Goal: Answer question/provide support: Share knowledge or assist other users

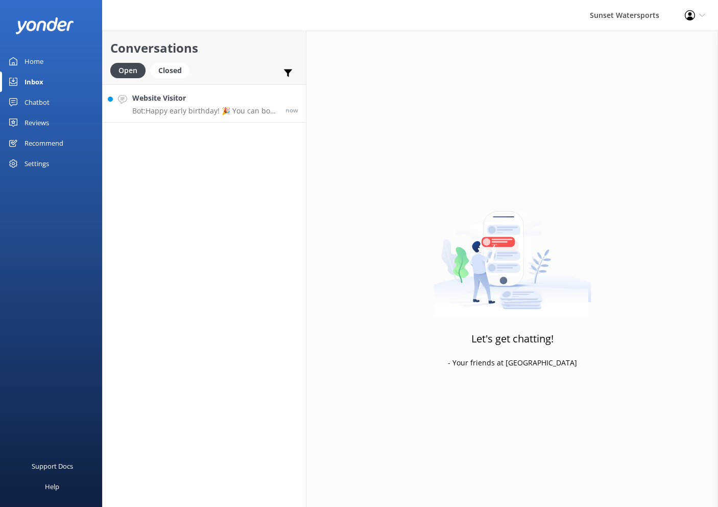
click at [176, 107] on p "Bot: Happy early birthday! 🎉 You can book an adventure for two by visiting [URL…" at bounding box center [205, 110] width 146 height 9
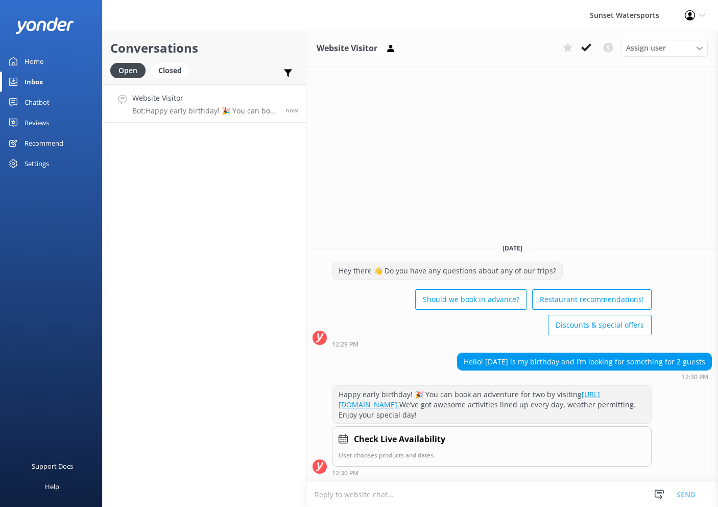
click at [437, 491] on textarea at bounding box center [512, 494] width 412 height 25
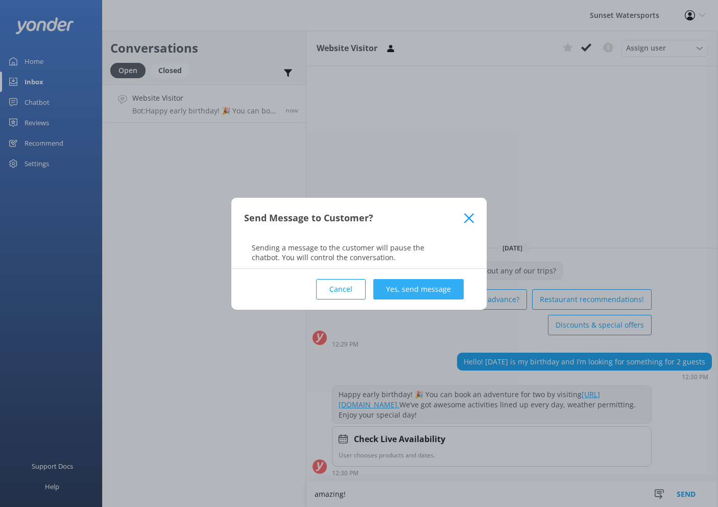
type textarea "amazing!"
click at [421, 291] on button "Yes, send message" at bounding box center [418, 289] width 90 height 20
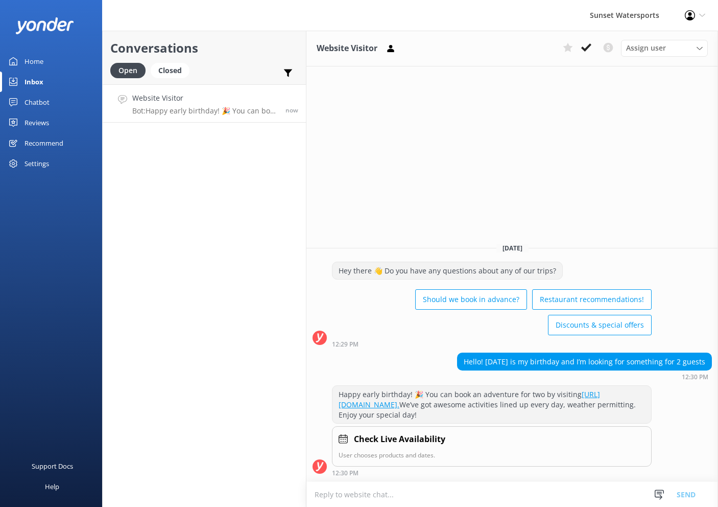
click at [406, 495] on textarea at bounding box center [512, 494] width 412 height 25
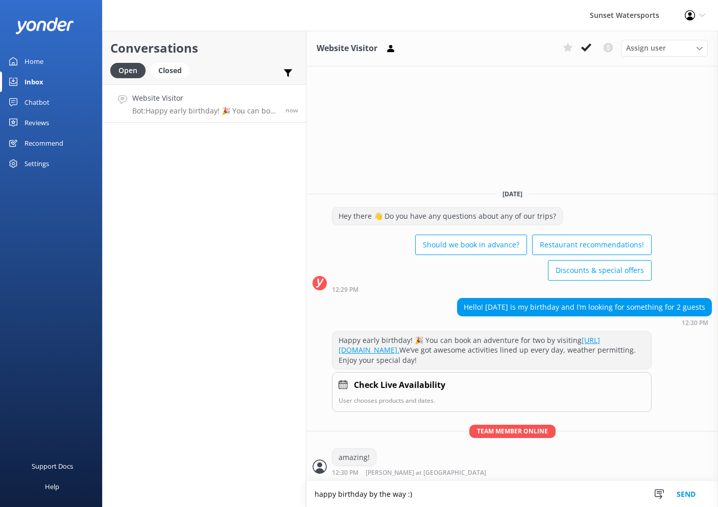
type textarea "happy birthday by the way :)"
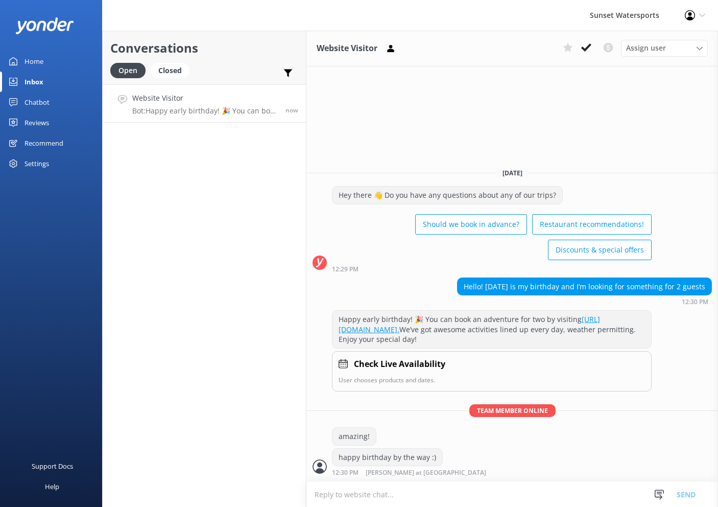
click at [415, 499] on textarea at bounding box center [512, 494] width 412 height 25
type textarea "w"
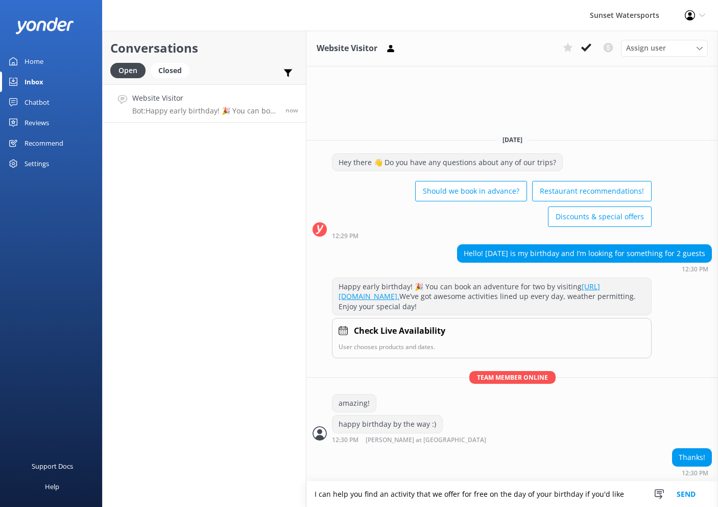
type textarea "I can help you find an activity that we offer for free on the day of your birth…"
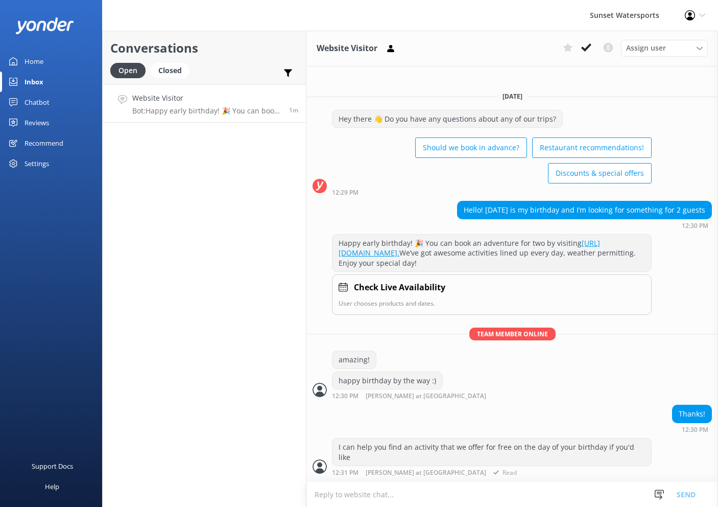
scroll to position [12, 0]
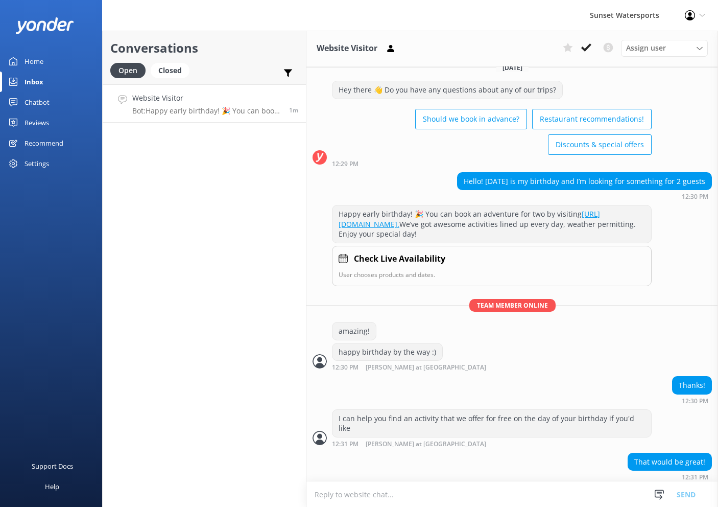
type textarea "DOITALL WITHOUT PARASAILING (add parasailing for additional fee) SUNSET DINNER …"
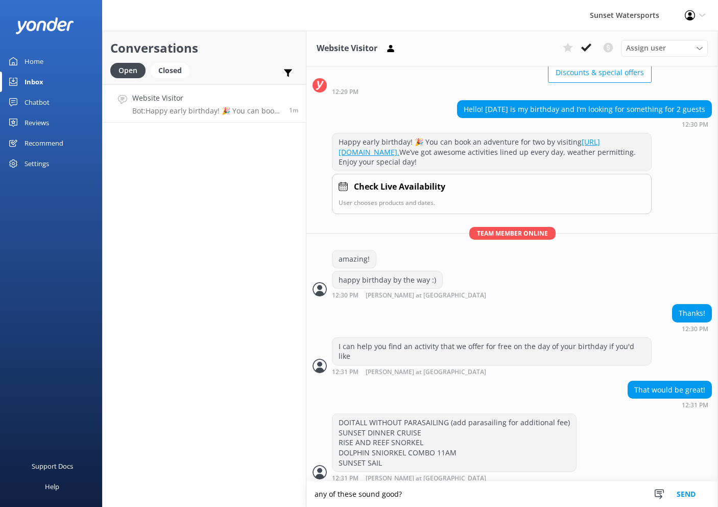
type textarea "any of these sound good?"
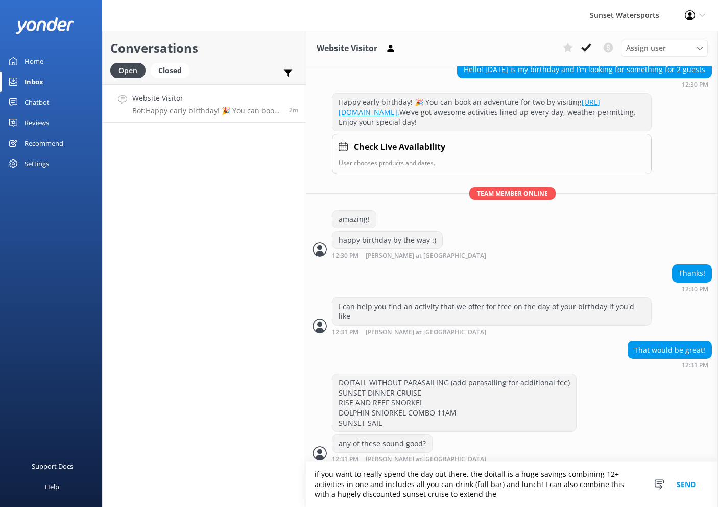
scroll to position [157, 0]
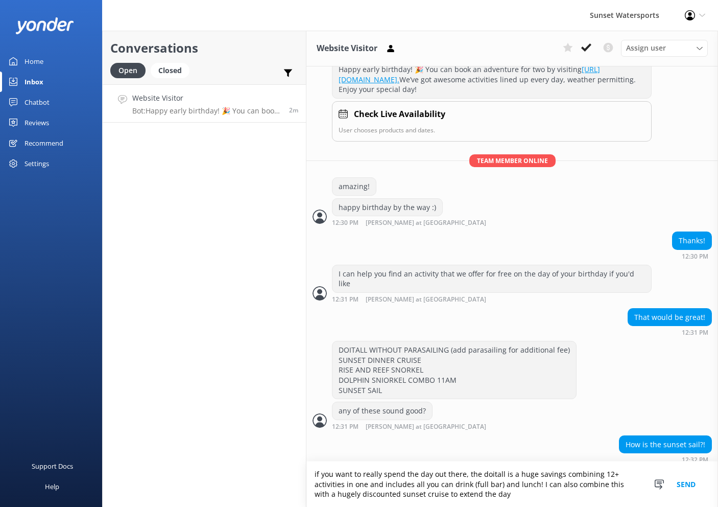
type textarea "if you want to really spend the day out there, the doitall is a huge savings co…"
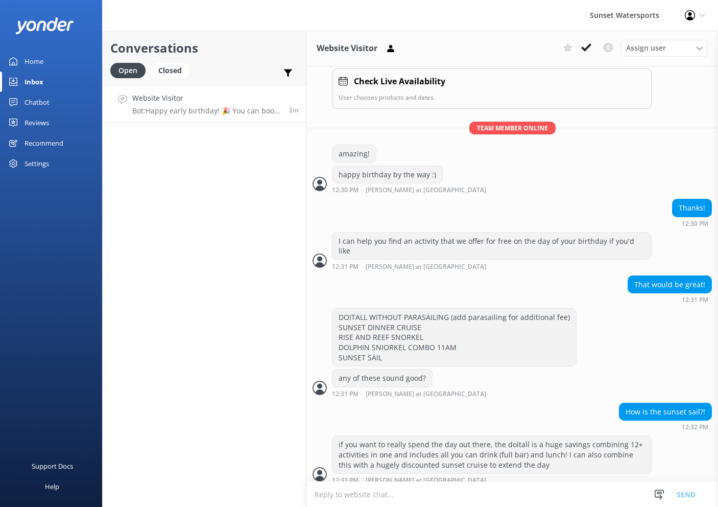
scroll to position [190, 0]
type textarea "the sunset sail is a classic key west option!"
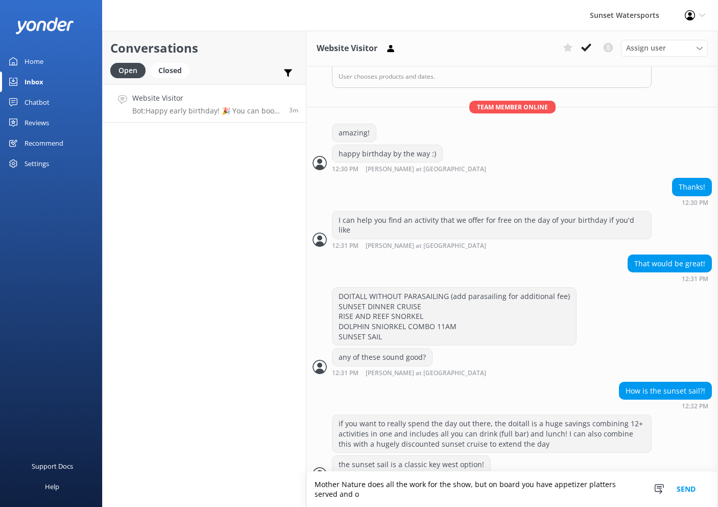
scroll to position [220, 0]
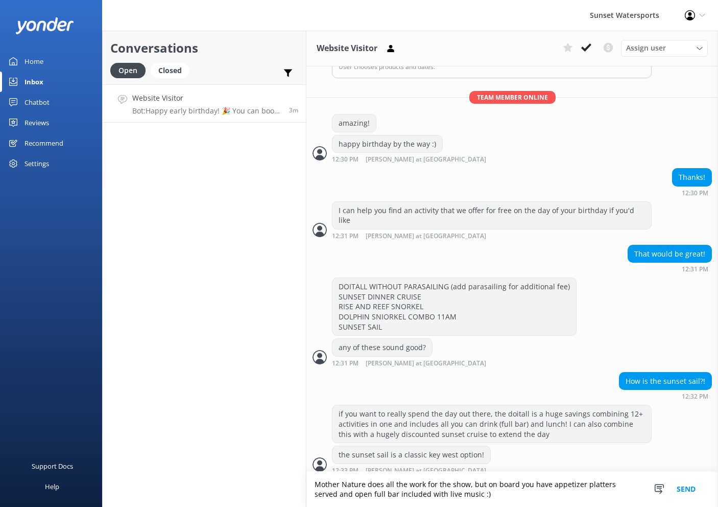
type textarea "Mother Nature does all the work for the show, but on board you have appetizer p…"
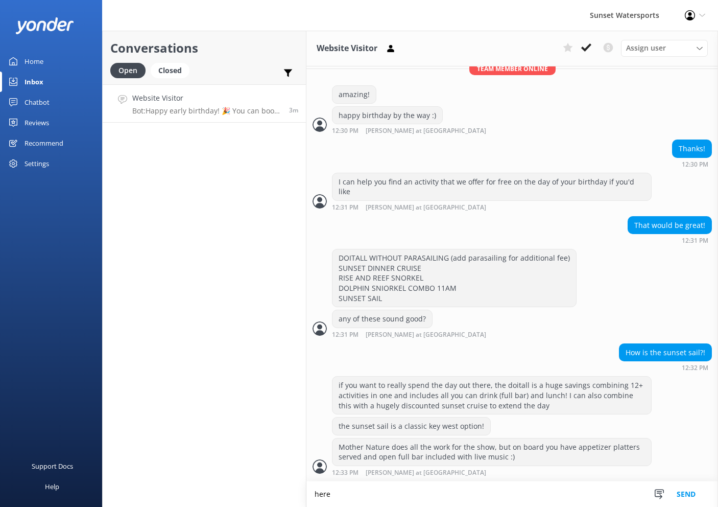
scroll to position [241, 0]
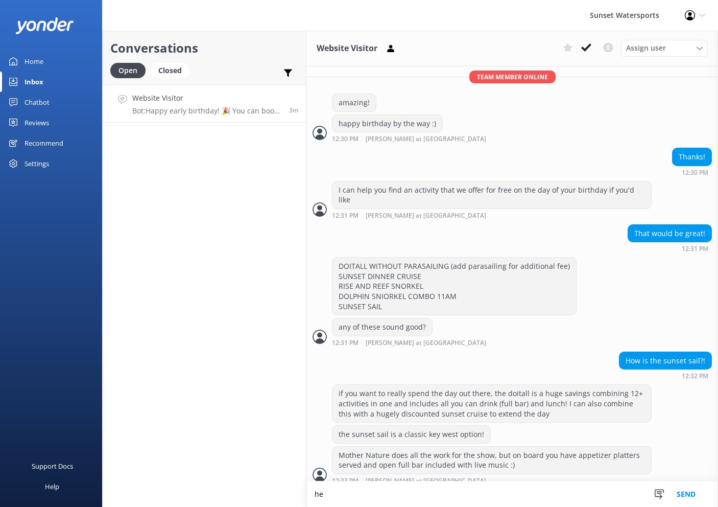
type textarea "h"
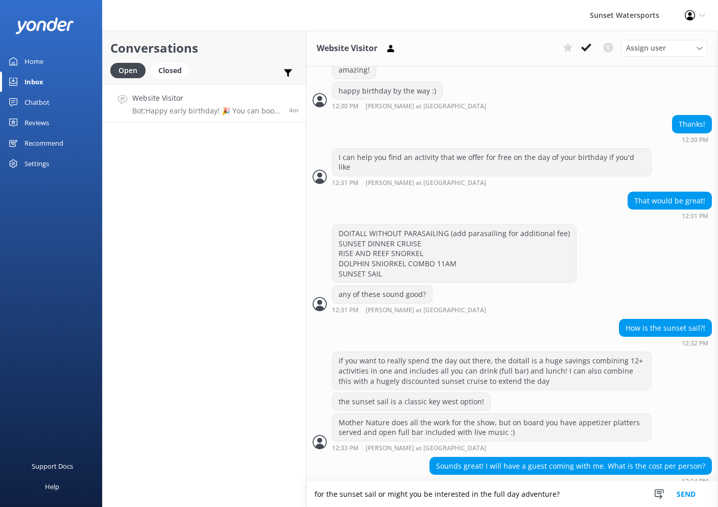
type textarea "for the sunset sail or might you be interested in the full day adventure?"
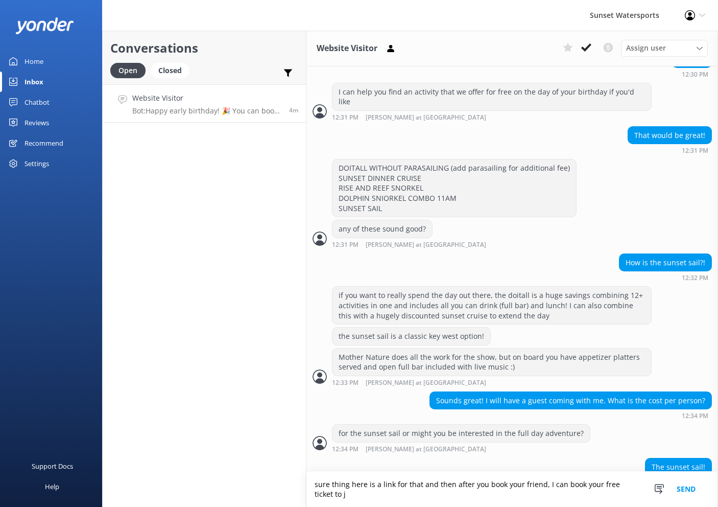
scroll to position [348, 0]
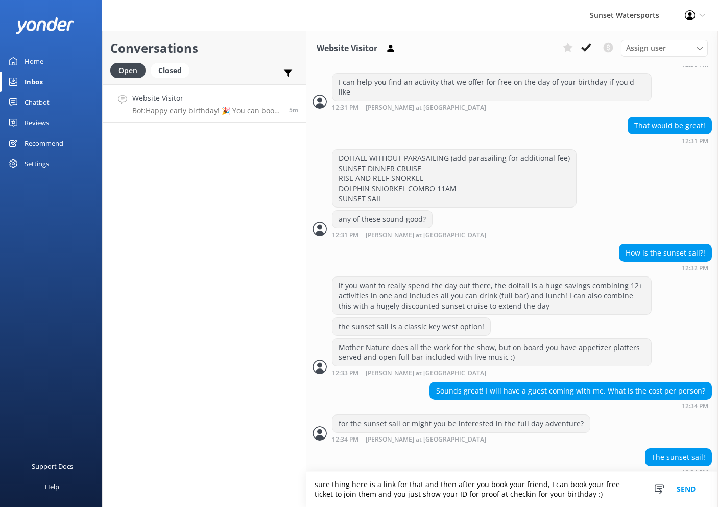
type textarea "sure thing here is a link for that and then after you book your friend, I can b…"
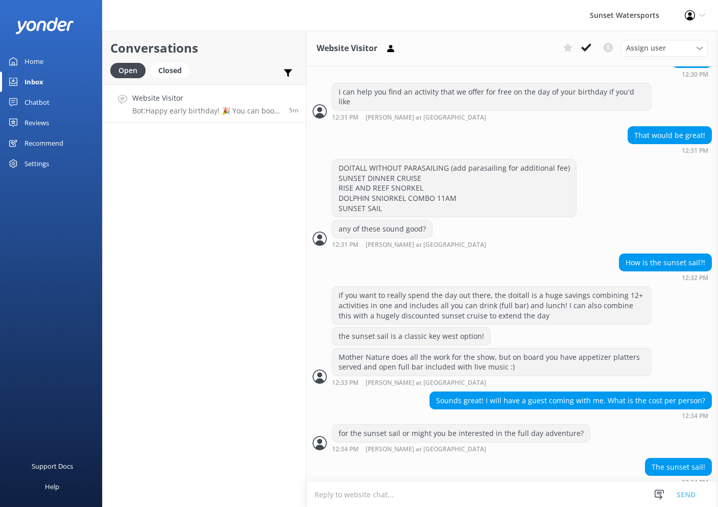
scroll to position [381, 0]
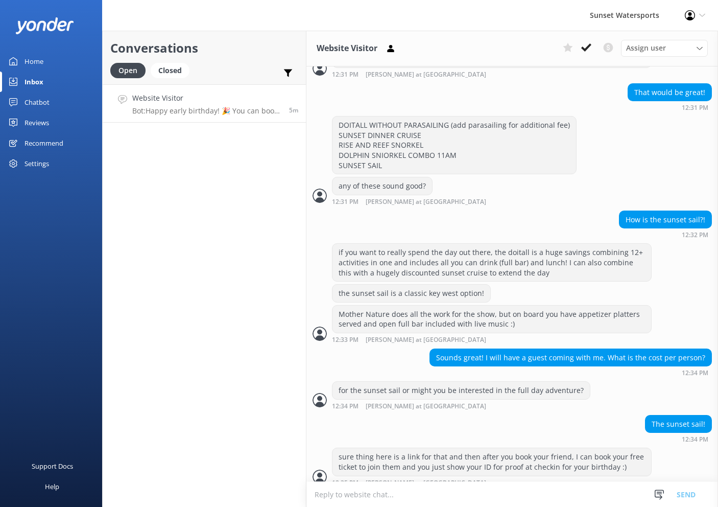
type textarea "[URL][DOMAIN_NAME]"
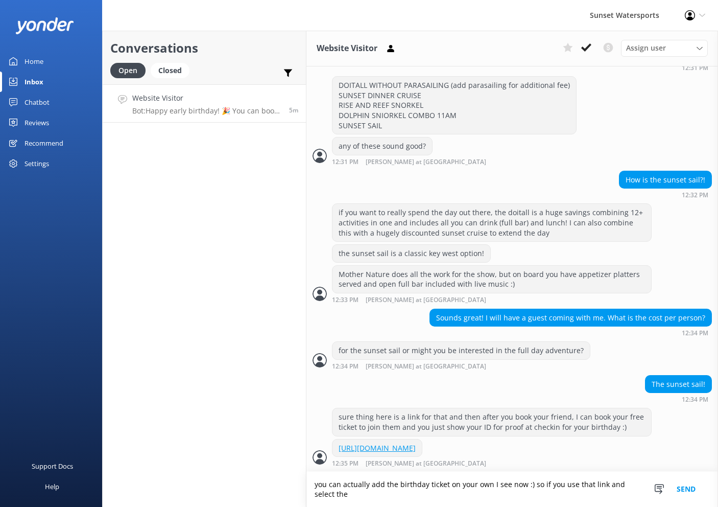
scroll to position [431, 0]
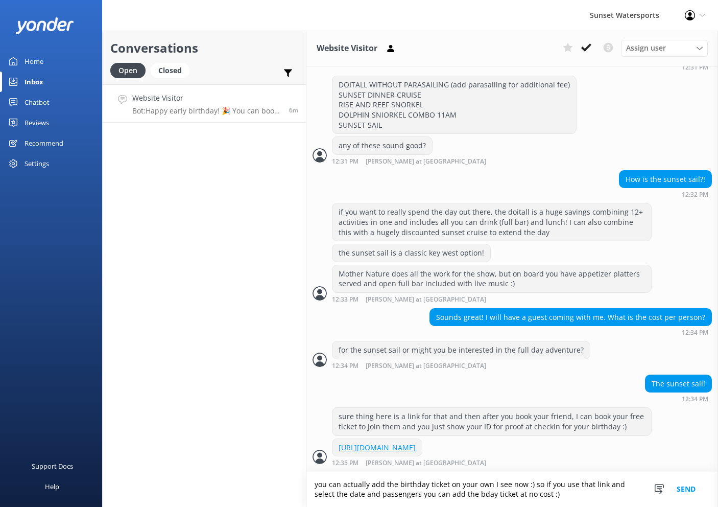
type textarea "you can actually add the birthday ticket on your own I see now :) so if you use…"
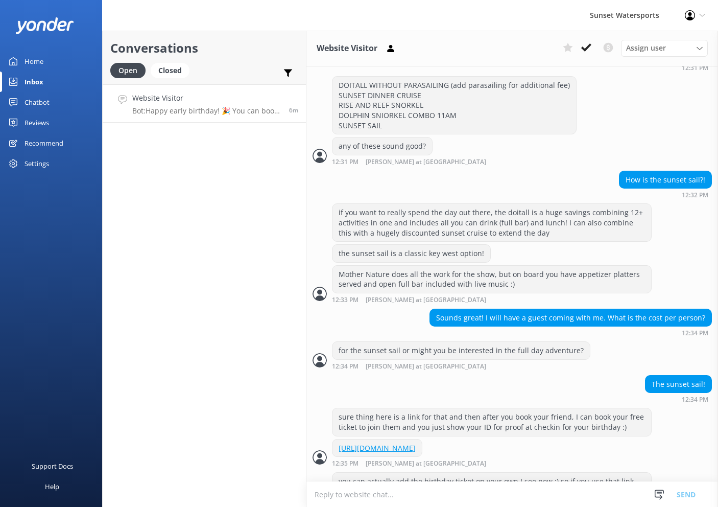
scroll to position [464, 0]
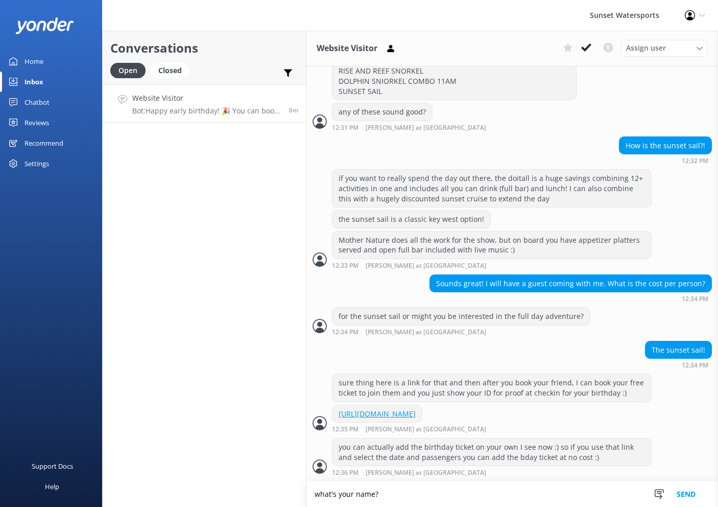
type textarea "what's your name?"
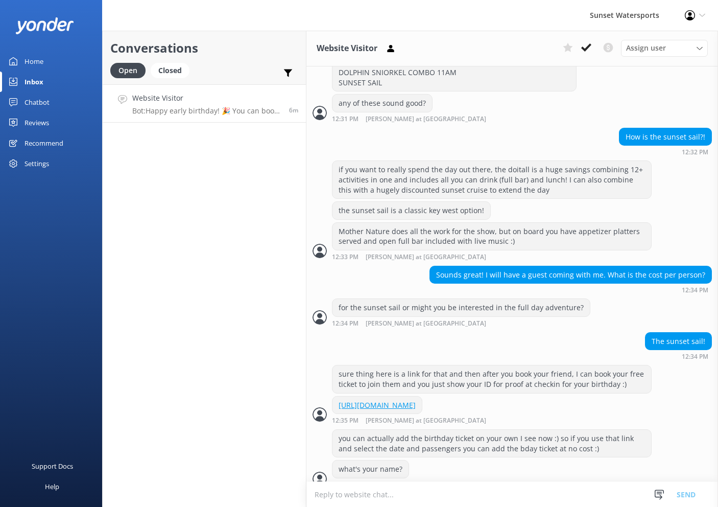
scroll to position [485, 0]
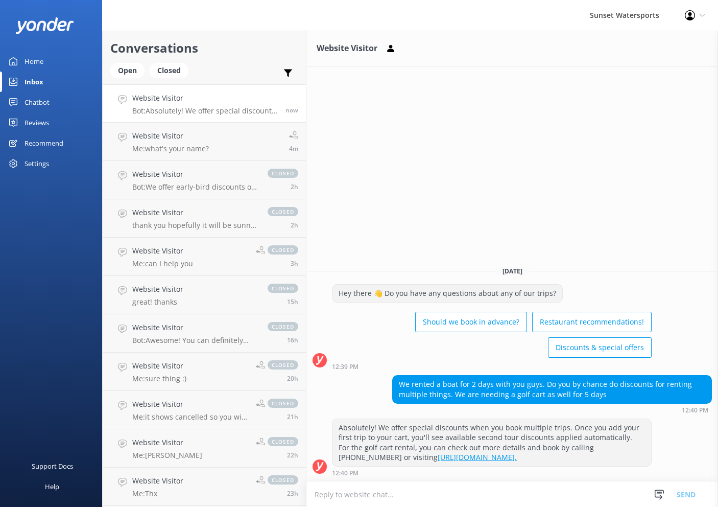
click at [233, 105] on div "Website Visitor Bot: Absolutely! We offer special discounts when you book multi…" at bounding box center [205, 103] width 146 height 22
click at [410, 494] on textarea at bounding box center [512, 494] width 412 height 25
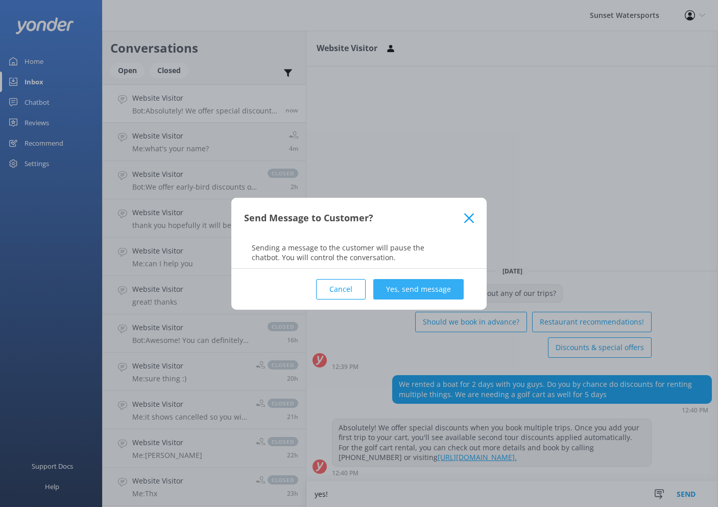
type textarea "yes!"
click at [413, 290] on button "Yes, send message" at bounding box center [418, 289] width 90 height 20
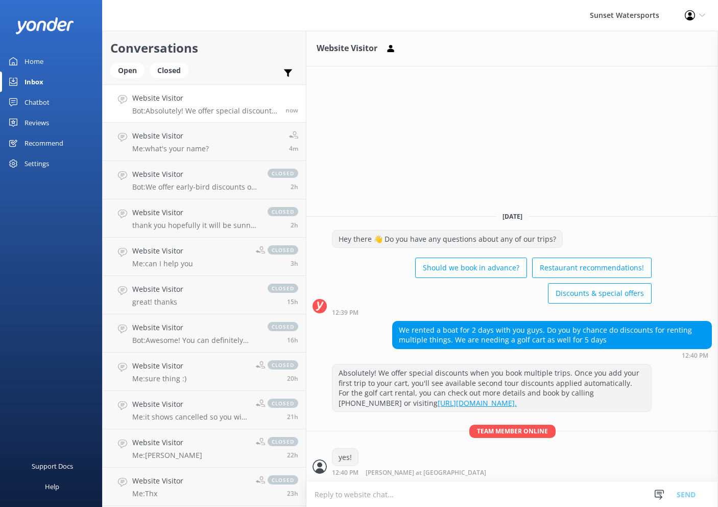
click at [408, 499] on textarea at bounding box center [512, 494] width 412 height 25
type textarea "[PERSON_NAME] here happy to help."
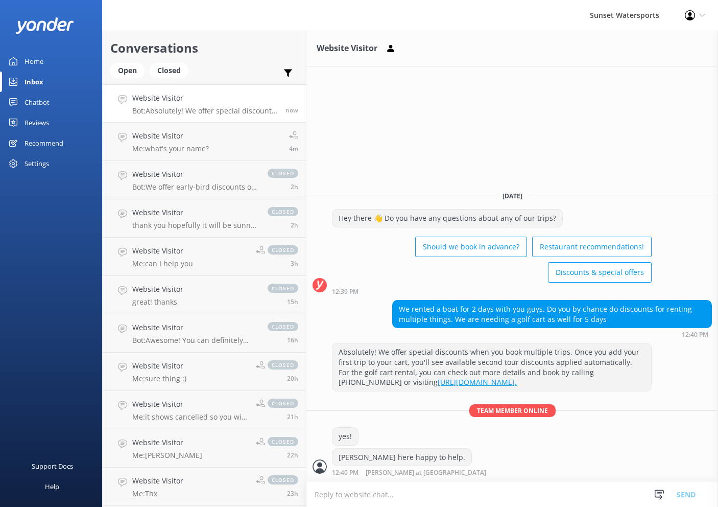
click at [366, 498] on textarea at bounding box center [512, 494] width 412 height 25
type textarea "whats the name on the booking?"
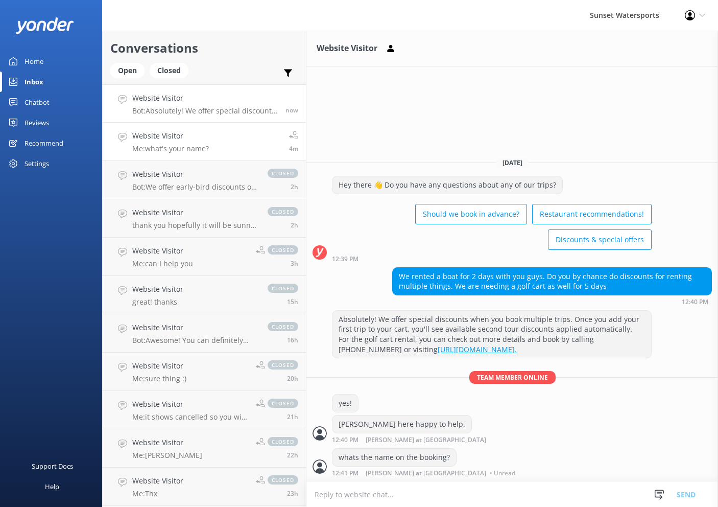
click at [194, 143] on div "Website Visitor Me: what's your name?" at bounding box center [170, 141] width 77 height 22
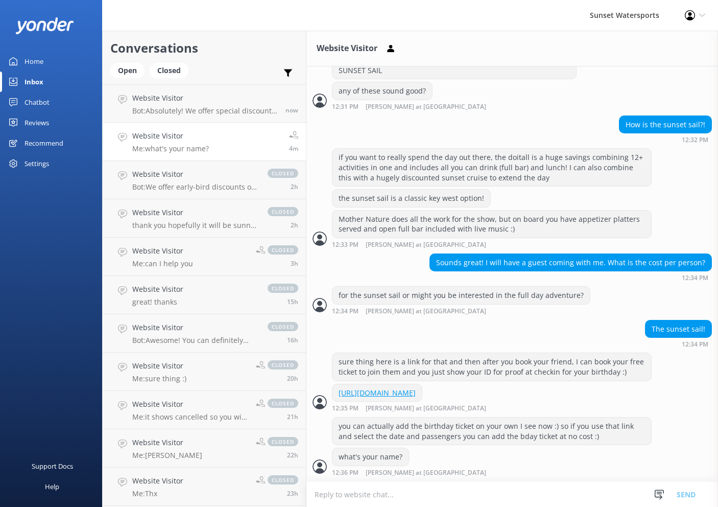
scroll to position [485, 0]
click at [218, 111] on p "Bot: Absolutely! We offer special discounts when you book multiple trips. Once …" at bounding box center [206, 110] width 149 height 9
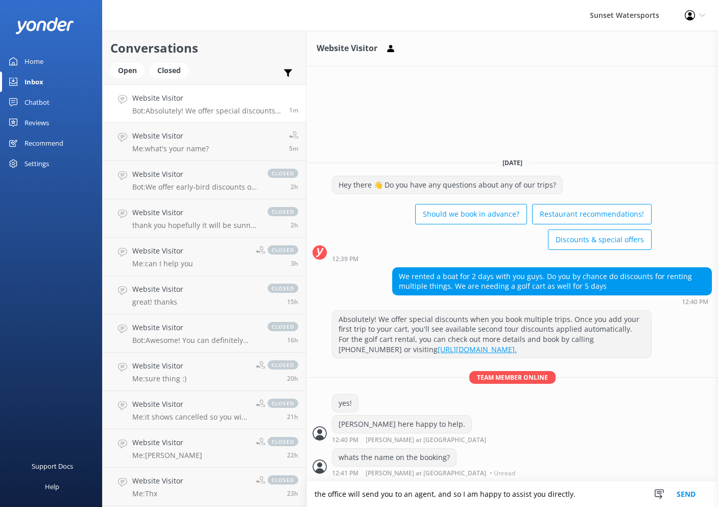
type textarea "the office will send you to an agent, and so I am happy to assist you directly."
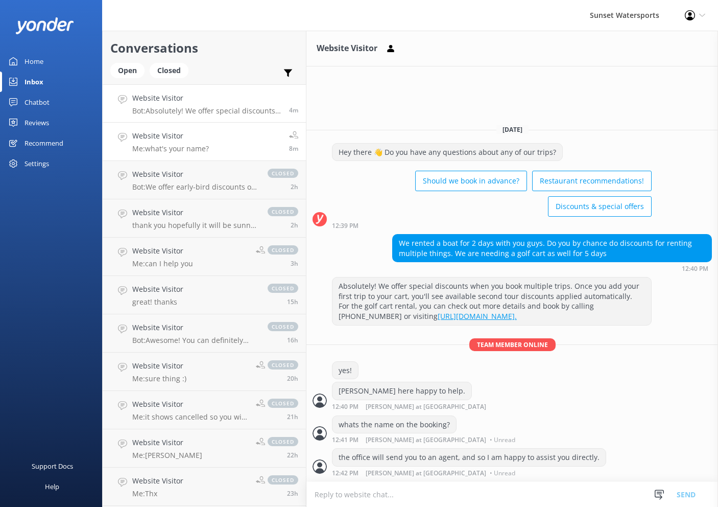
drag, startPoint x: 288, startPoint y: 160, endPoint x: 282, endPoint y: 136, distance: 25.1
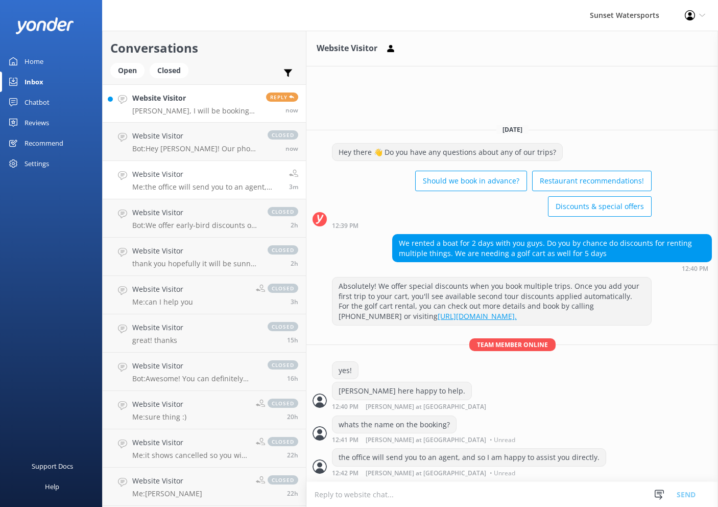
click at [221, 108] on p "[PERSON_NAME], I will be booking with [PERSON_NAME] but we don’t have our cards…" at bounding box center [195, 110] width 126 height 9
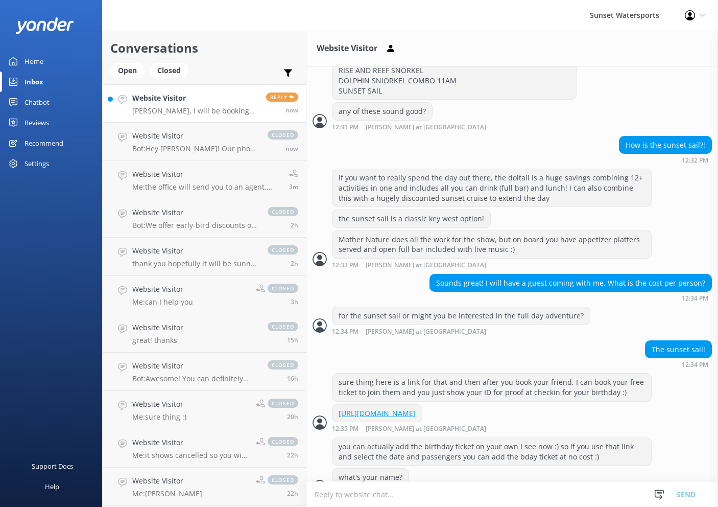
scroll to position [527, 0]
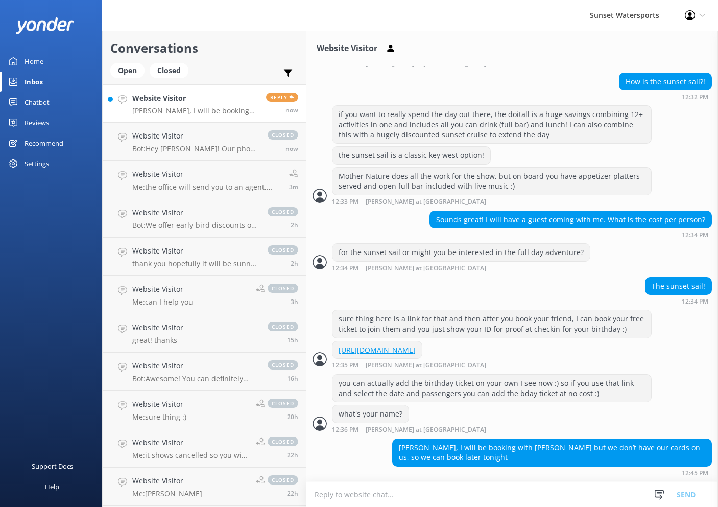
click at [460, 493] on textarea at bounding box center [512, 494] width 412 height 25
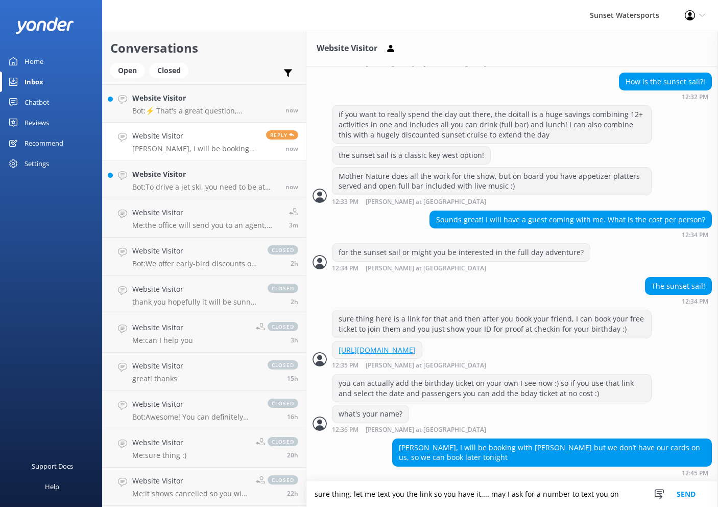
type textarea "sure thing. let me text you the link so you have it.... may I ask for a number …"
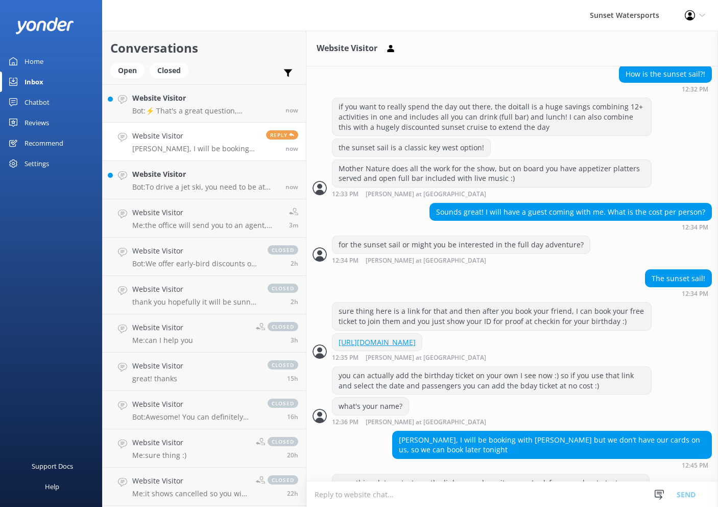
scroll to position [560, 0]
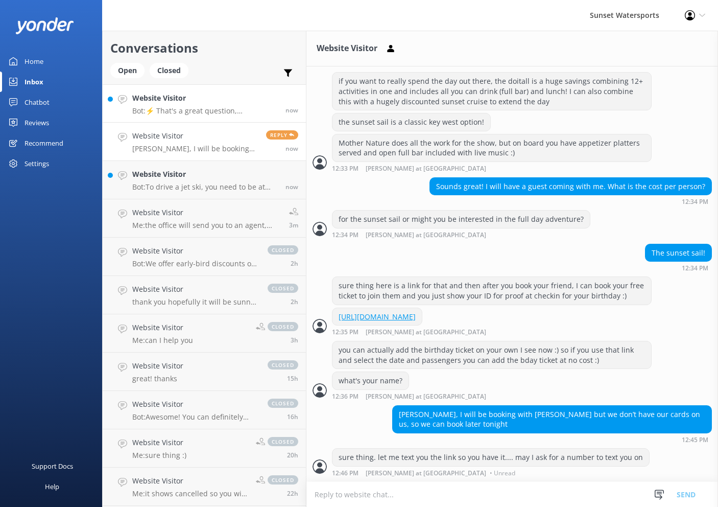
click at [204, 103] on h4 "Website Visitor" at bounding box center [205, 97] width 146 height 11
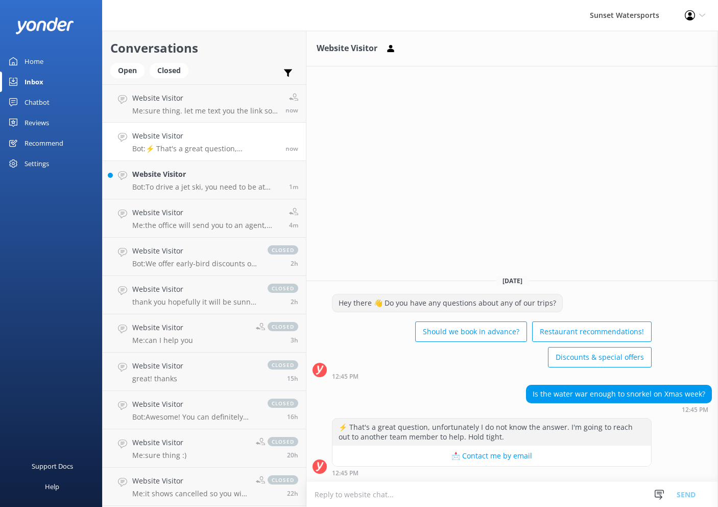
click at [472, 499] on textarea at bounding box center [512, 494] width 412 height 25
type textarea "d"
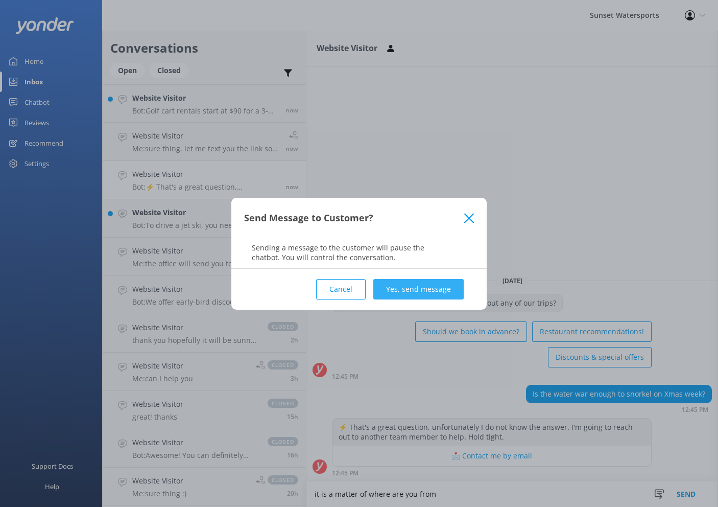
type textarea "it is a matter of where are you from"
click at [409, 289] on button "Yes, send message" at bounding box center [418, 289] width 90 height 20
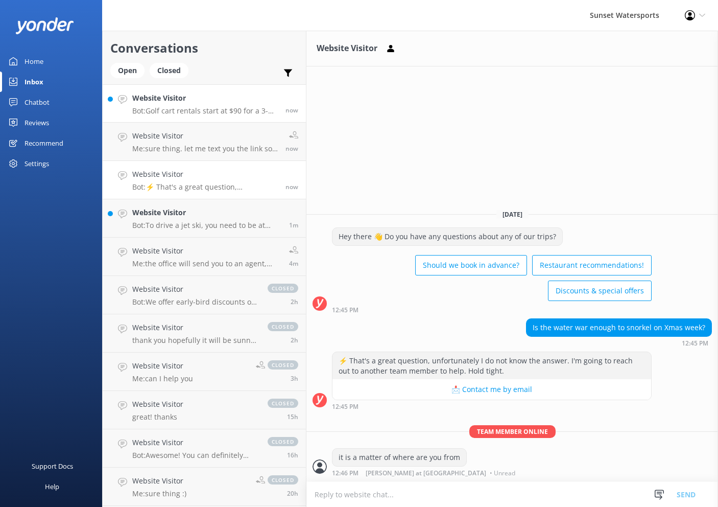
click at [249, 107] on p "Bot: Golf cart rentals start at $90 for a 3-hour 4-seater and $170 for a 6-seat…" at bounding box center [205, 110] width 146 height 9
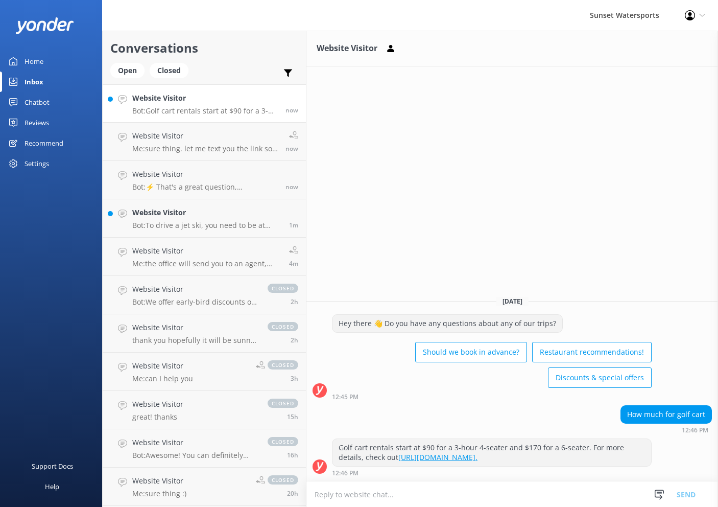
click at [416, 494] on textarea at bounding box center [512, 494] width 412 height 25
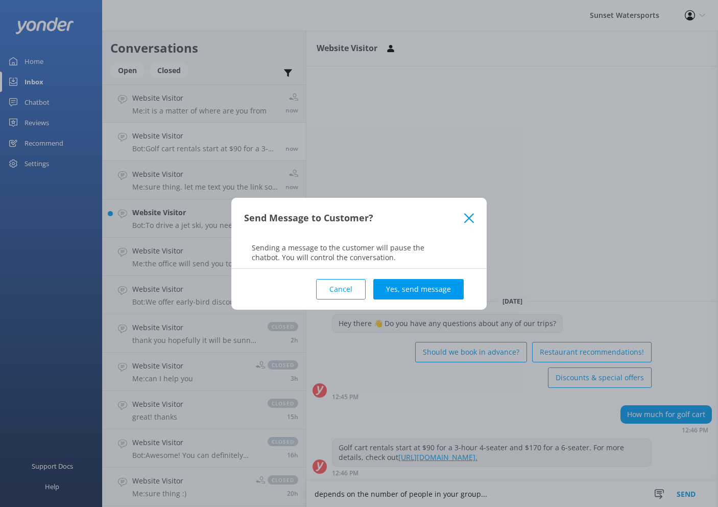
click at [356, 294] on button "Cancel" at bounding box center [341, 289] width 50 height 20
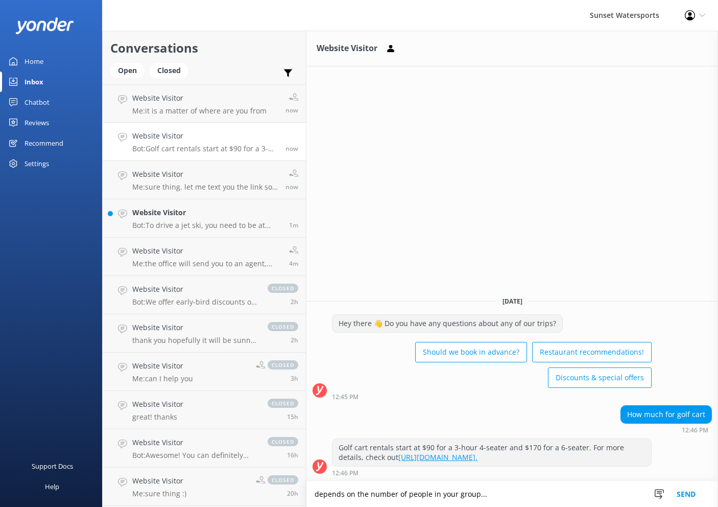
click at [499, 496] on textarea "depends on the number of people in your group..." at bounding box center [512, 494] width 412 height 26
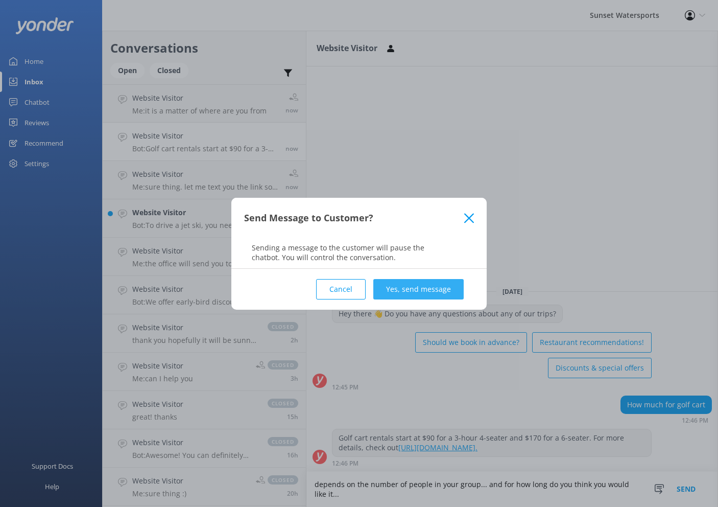
type textarea "depends on the number of people in your group... and for how long do you think …"
click at [422, 289] on button "Yes, send message" at bounding box center [418, 289] width 90 height 20
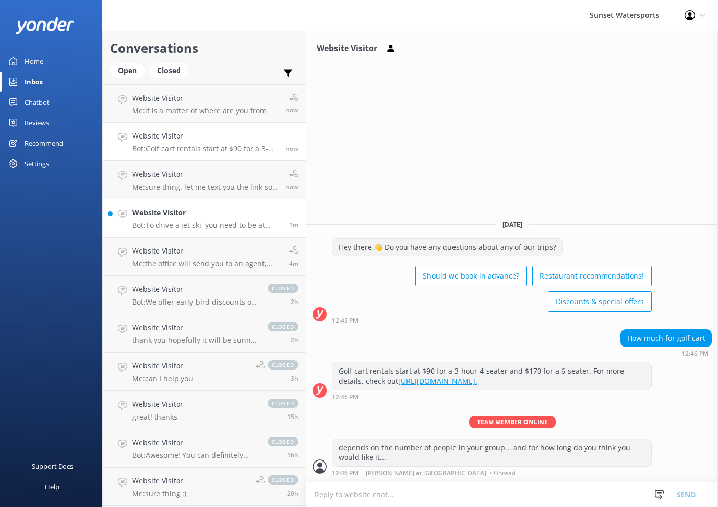
click at [202, 219] on div "Website Visitor Bot: To drive a jet ski, you need to be at least [DEMOGRAPHIC_D…" at bounding box center [206, 218] width 149 height 22
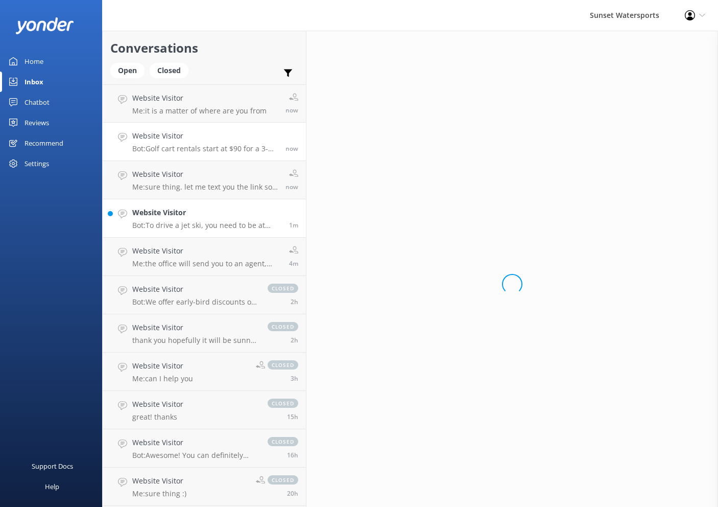
click at [210, 136] on h4 "Website Visitor" at bounding box center [205, 135] width 146 height 11
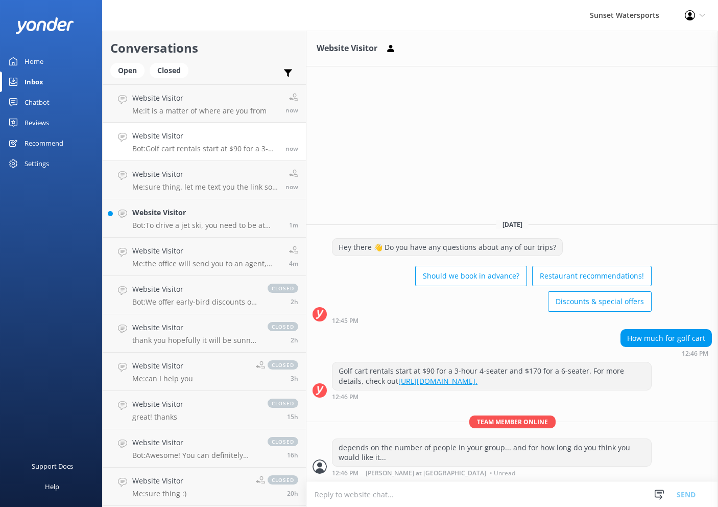
click at [210, 136] on h4 "Website Visitor" at bounding box center [205, 135] width 146 height 11
click at [213, 146] on p "Me: it is a matter of where are you from" at bounding box center [199, 148] width 134 height 9
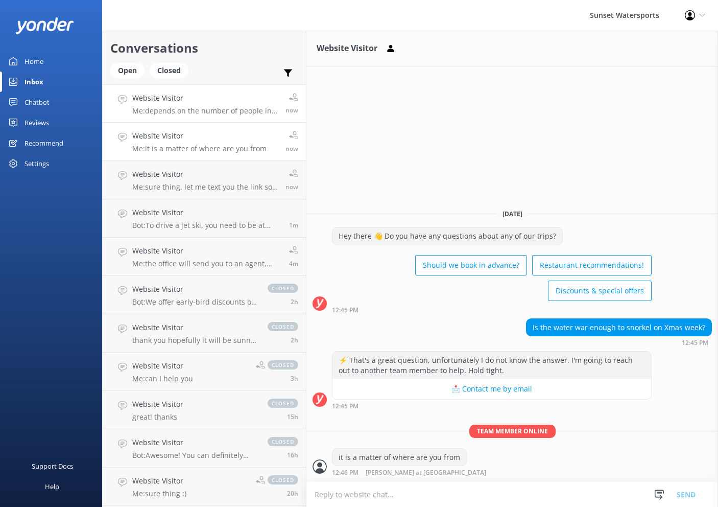
click at [204, 98] on h4 "Website Visitor" at bounding box center [205, 97] width 146 height 11
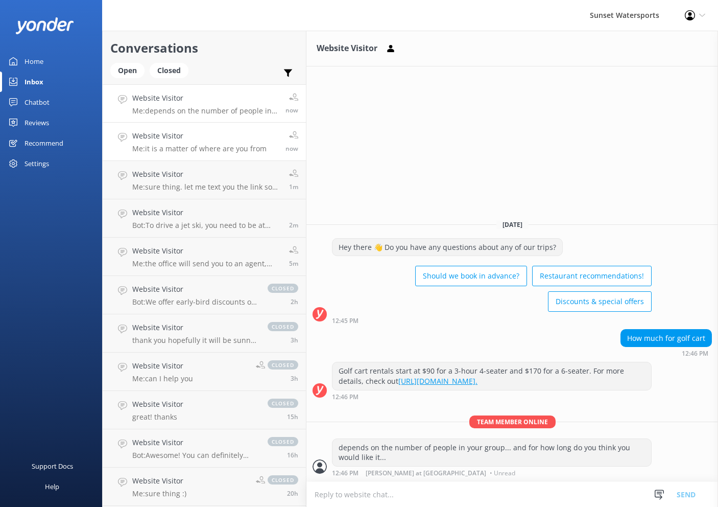
click at [216, 131] on h4 "Website Visitor" at bounding box center [199, 135] width 134 height 11
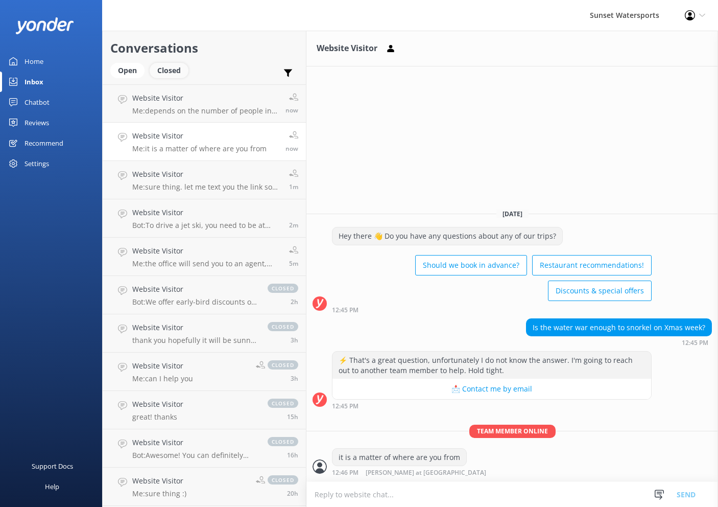
click at [170, 75] on div "Closed" at bounding box center [169, 70] width 39 height 15
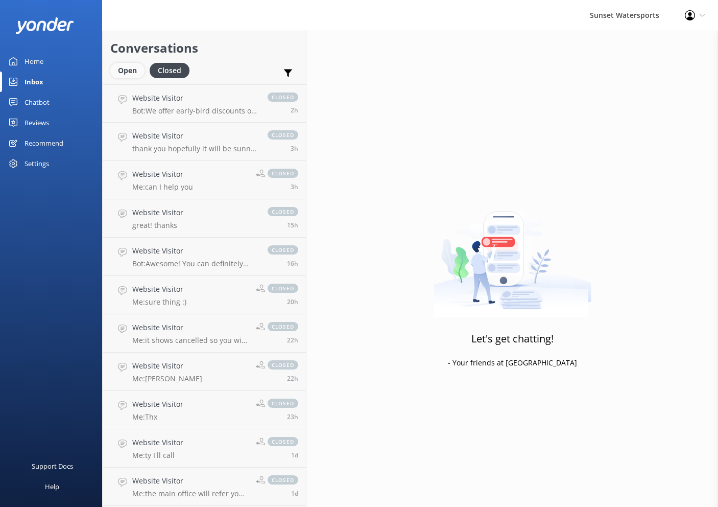
click at [128, 69] on div "Open" at bounding box center [127, 70] width 34 height 15
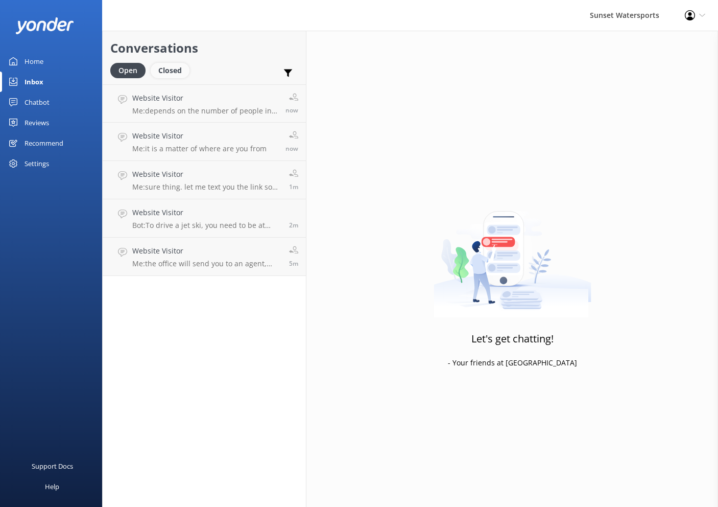
click at [167, 70] on div "Closed" at bounding box center [170, 70] width 39 height 15
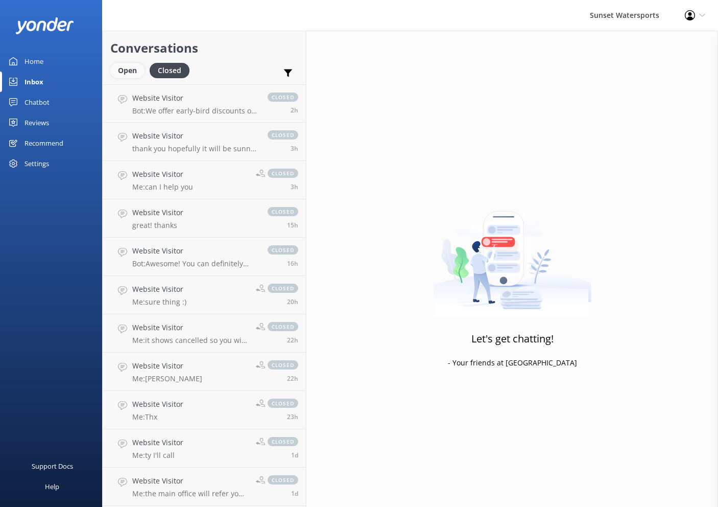
click at [132, 66] on div "Open" at bounding box center [127, 70] width 34 height 15
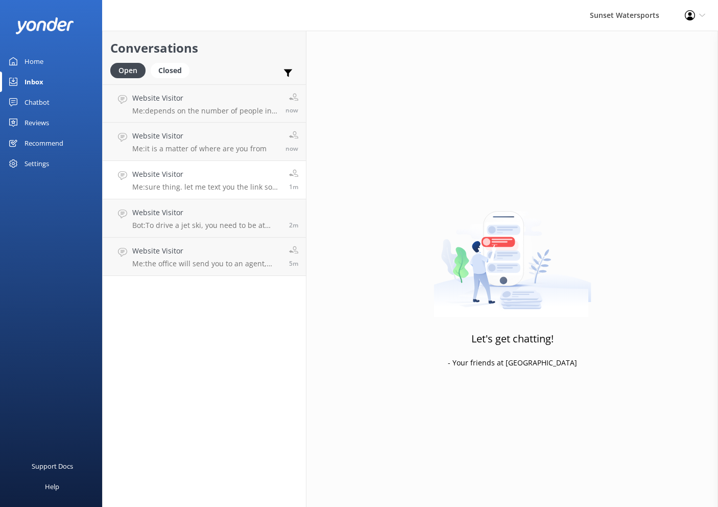
click at [212, 174] on h4 "Website Visitor" at bounding box center [206, 174] width 149 height 11
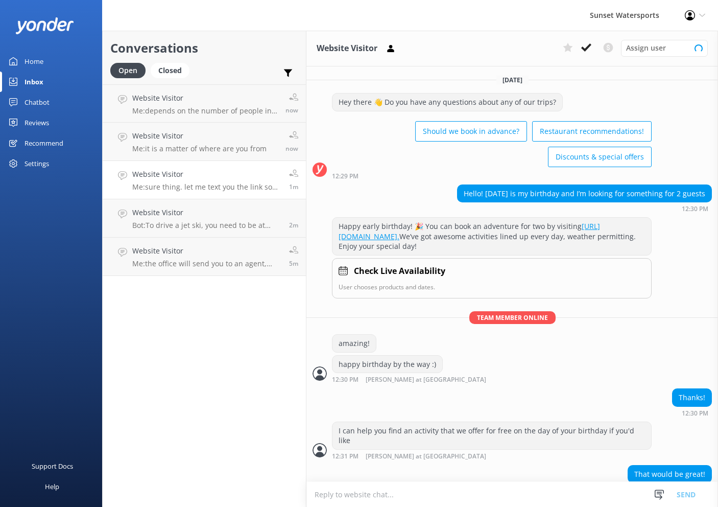
scroll to position [560, 0]
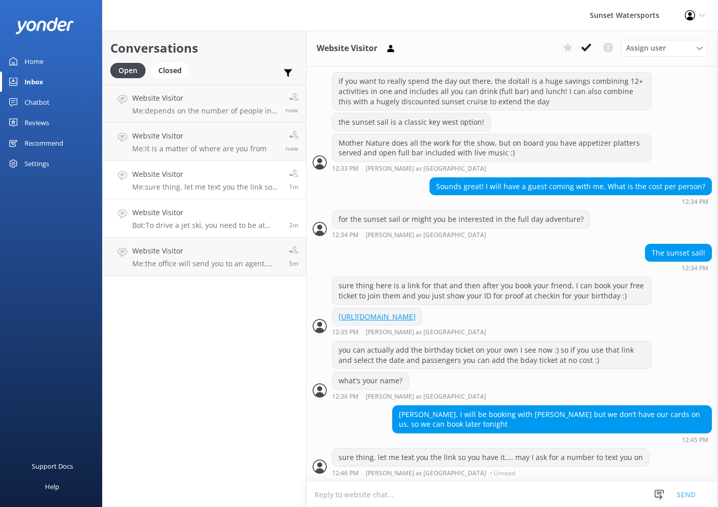
click at [208, 225] on p "Bot: To drive a jet ski, you need to be at least [DEMOGRAPHIC_DATA] with a vali…" at bounding box center [206, 225] width 149 height 9
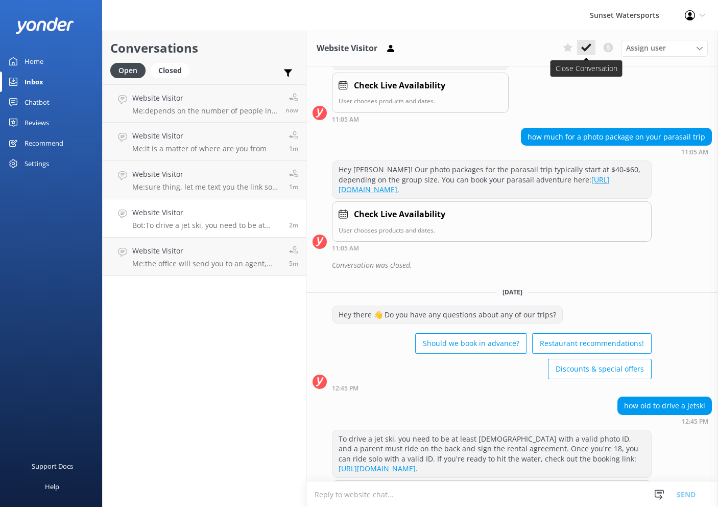
click at [588, 51] on icon at bounding box center [586, 47] width 10 height 10
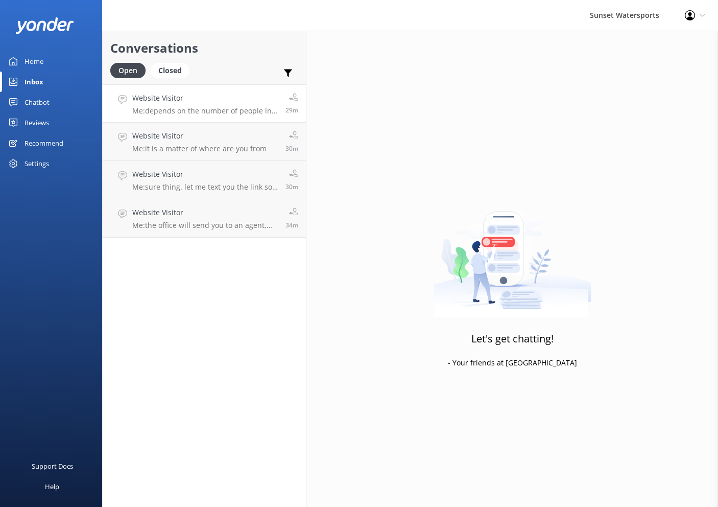
click at [199, 107] on p "Me: depends on the number of people in your group... and for how long do you th…" at bounding box center [205, 110] width 146 height 9
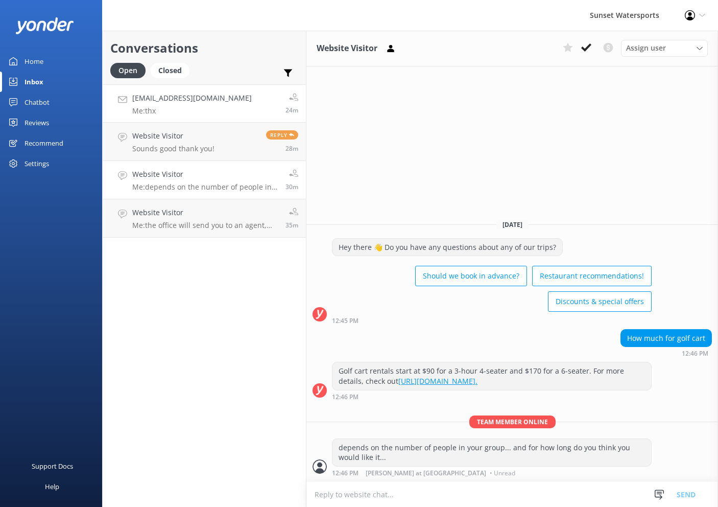
click at [231, 100] on link "Cumminskid18@gmail.com Me: thx 24m" at bounding box center [204, 103] width 203 height 38
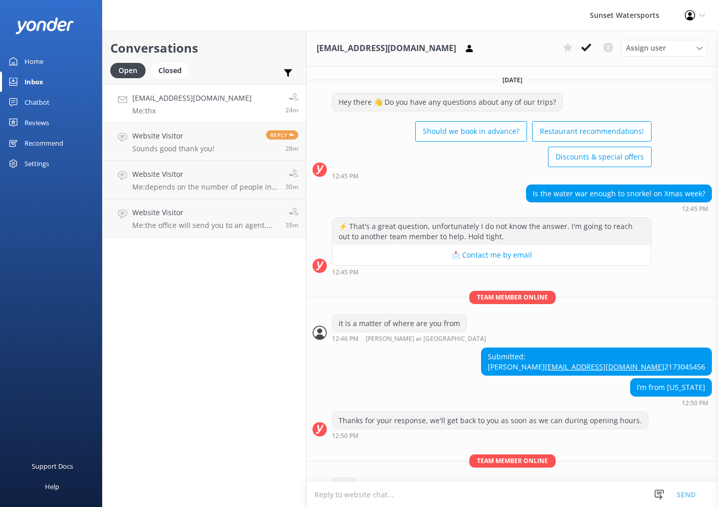
scroll to position [67, 0]
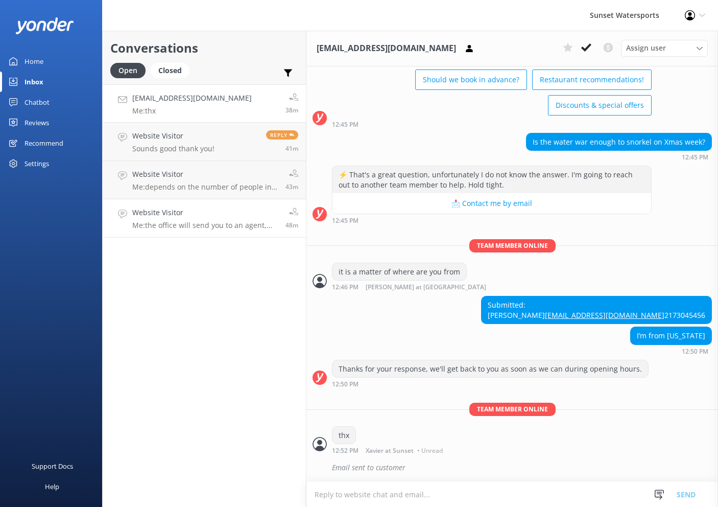
click at [214, 215] on h4 "Website Visitor" at bounding box center [205, 212] width 146 height 11
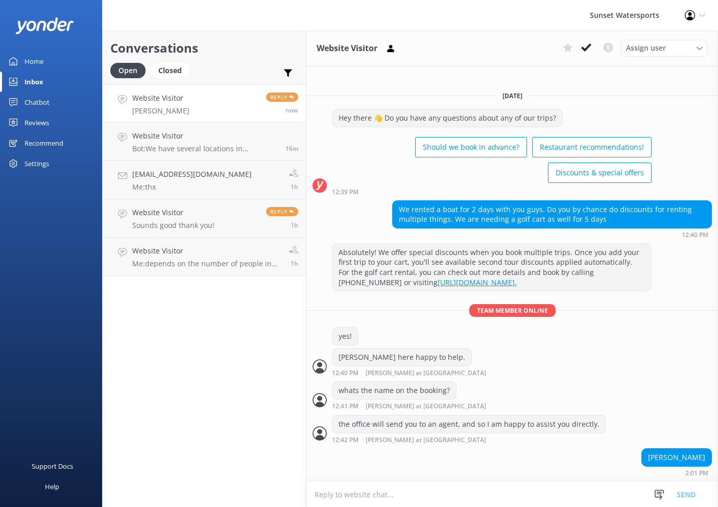
click at [210, 96] on link "Website Visitor Sam Blackburn Reply now" at bounding box center [204, 103] width 203 height 38
click at [437, 502] on textarea at bounding box center [512, 494] width 412 height 25
type textarea "sure thing let me take a look :)"
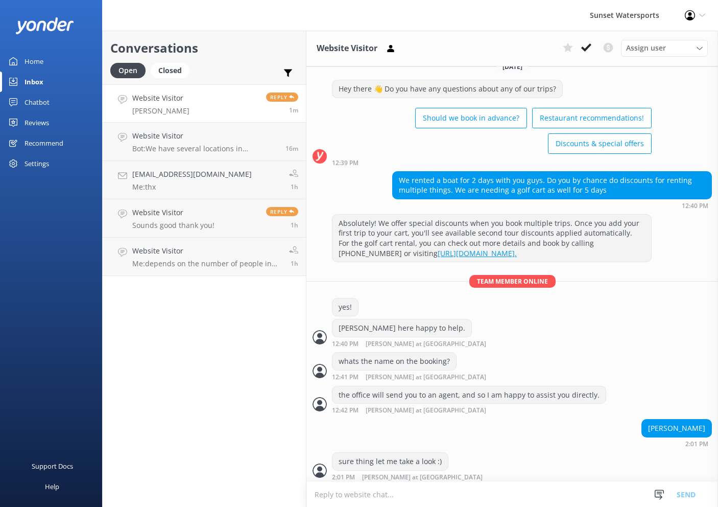
click at [319, 434] on div "Sam Blackburn 2:01 PM" at bounding box center [512, 433] width 412 height 28
click at [468, 496] on textarea at bounding box center [512, 494] width 412 height 25
type textarea "I see the reservation, for a five day rental are you looking for a 4 seater or …"
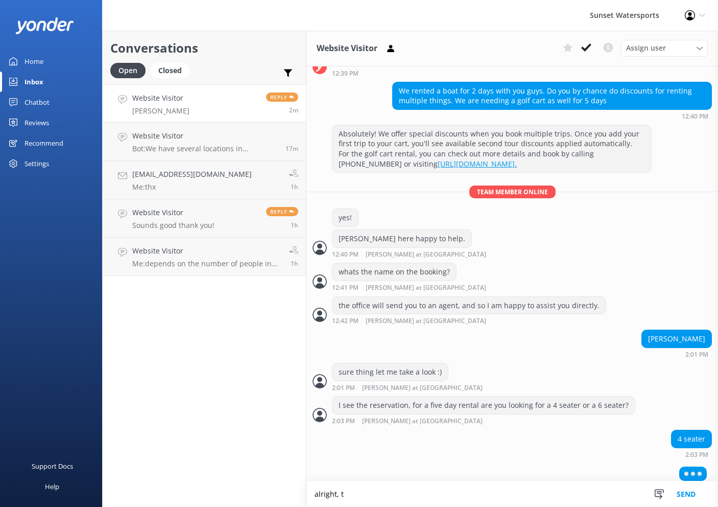
scroll to position [79, 0]
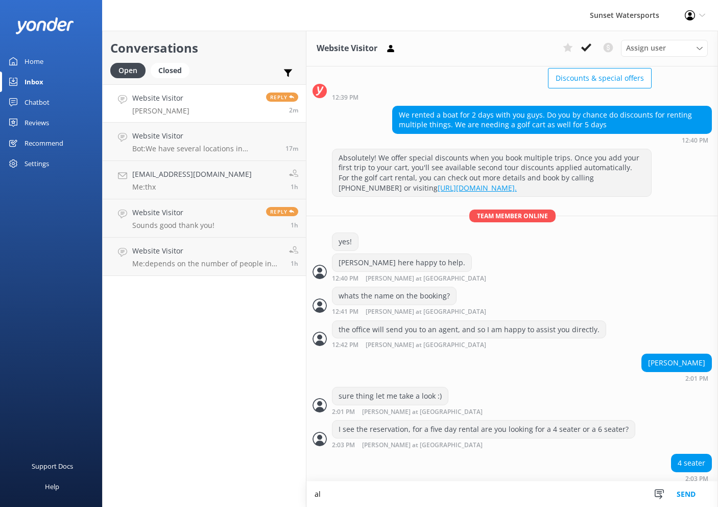
type textarea "a"
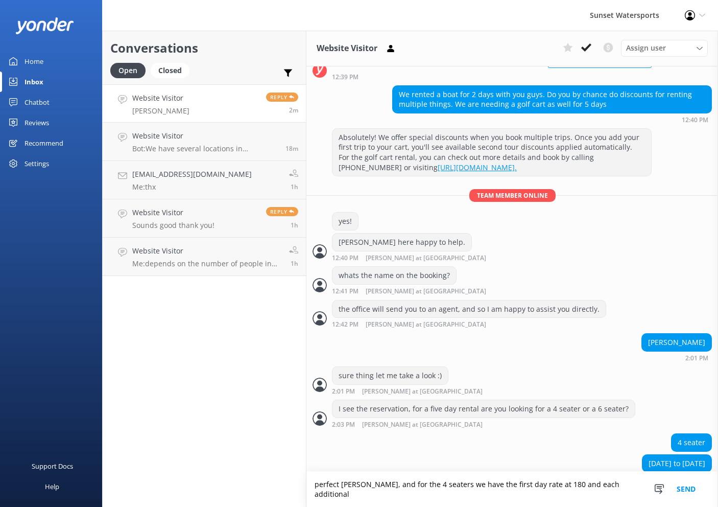
scroll to position [109, 0]
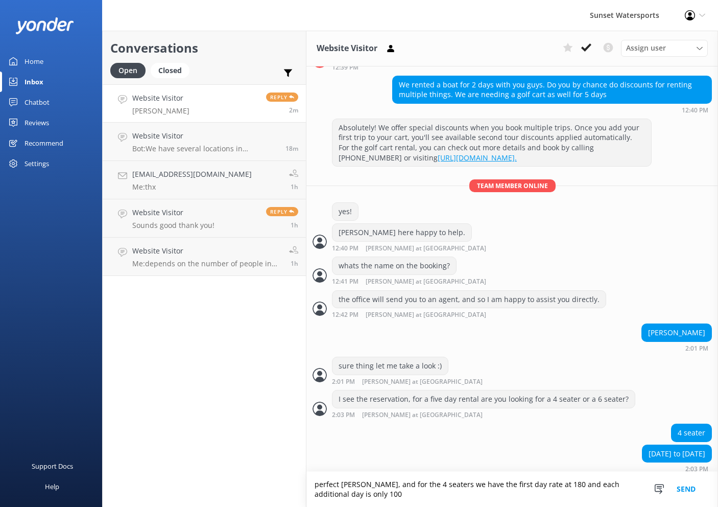
type textarea "perfect Mr. Blackburn, and for the 4 seaters we have the first day rate at 180 …"
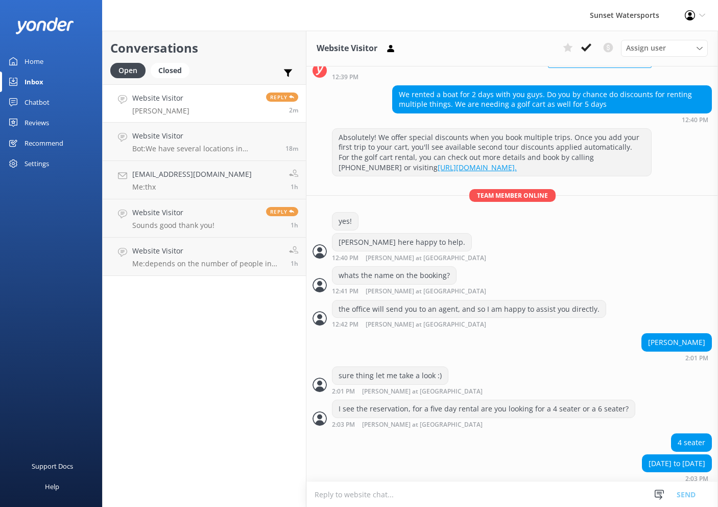
scroll to position [142, 0]
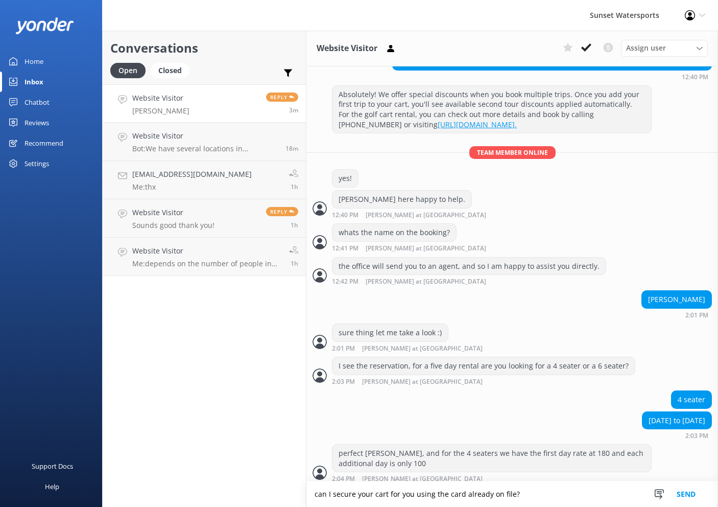
type textarea "can I secure your cart for you using the card already on file?"
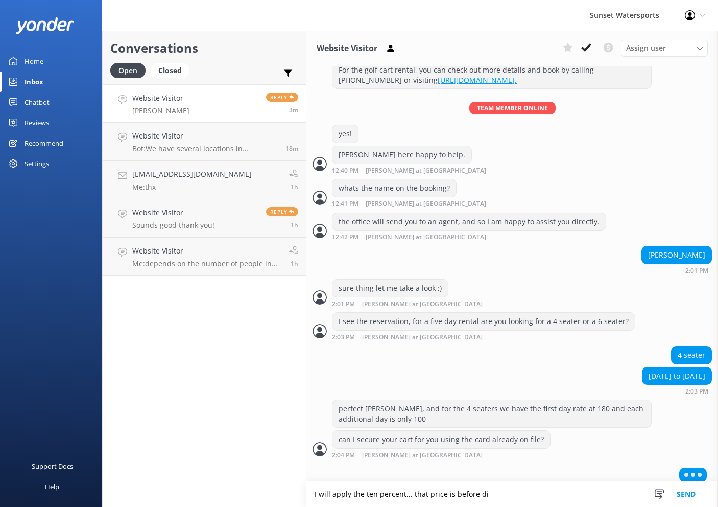
scroll to position [162, 0]
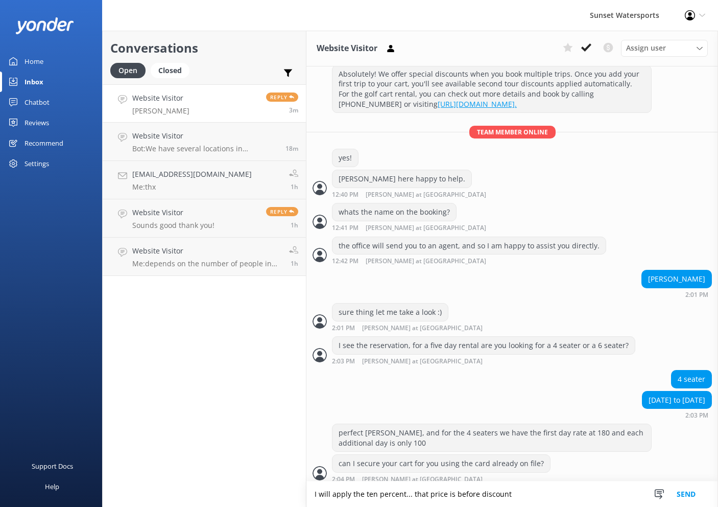
type textarea "I will apply the ten percent... that price is before discount"
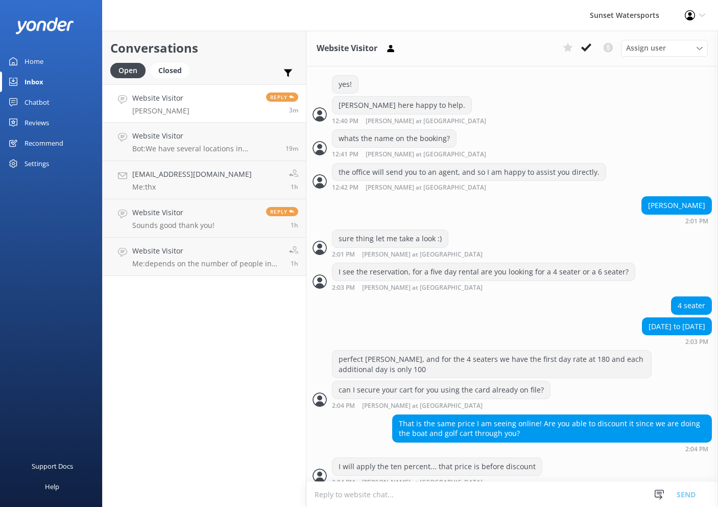
scroll to position [238, 0]
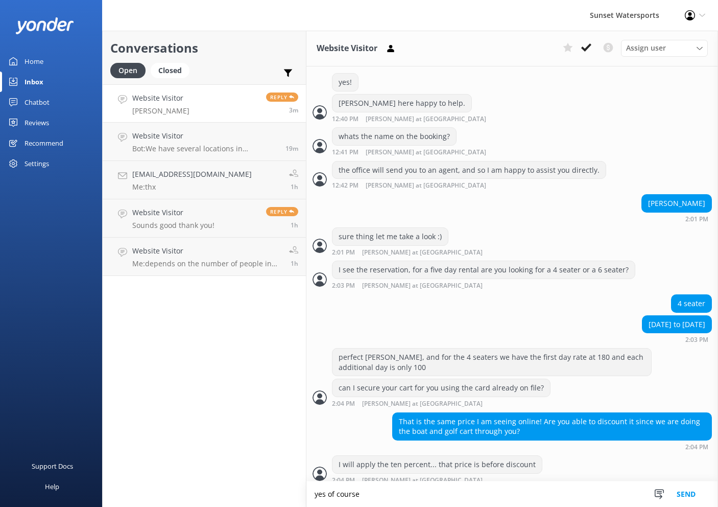
type textarea "yes of course"
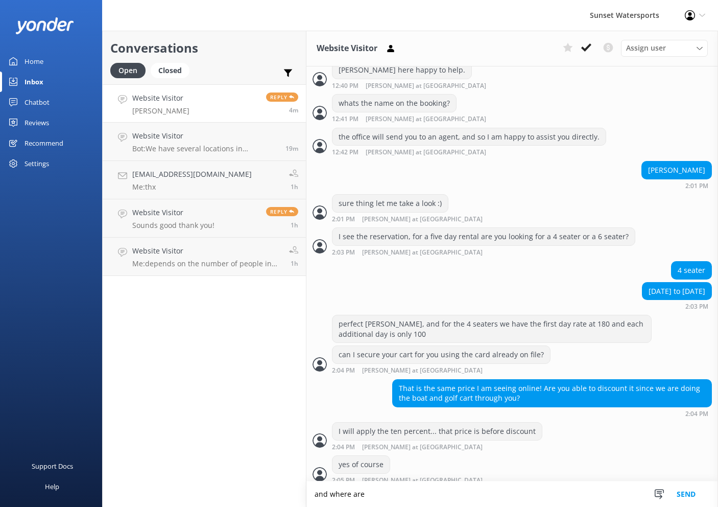
scroll to position [314, 0]
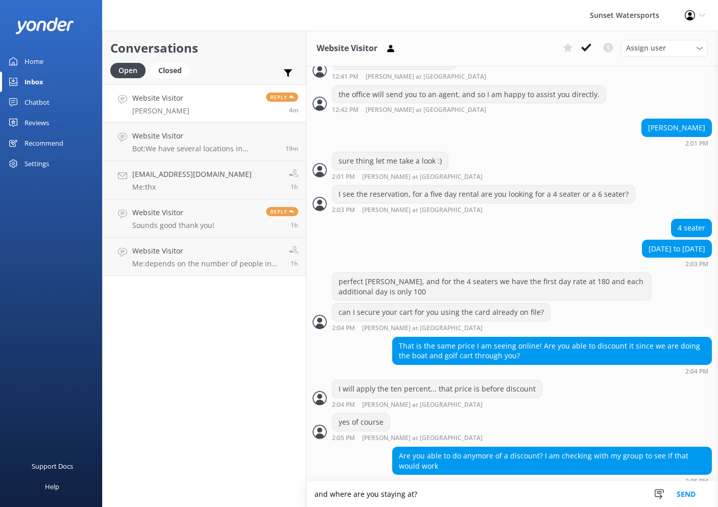
type textarea "and where are you staying at?"
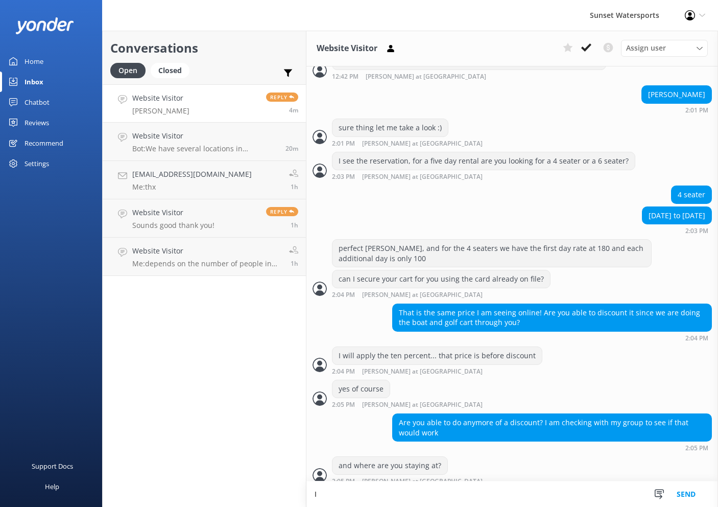
type textarea "I"
type textarea "a"
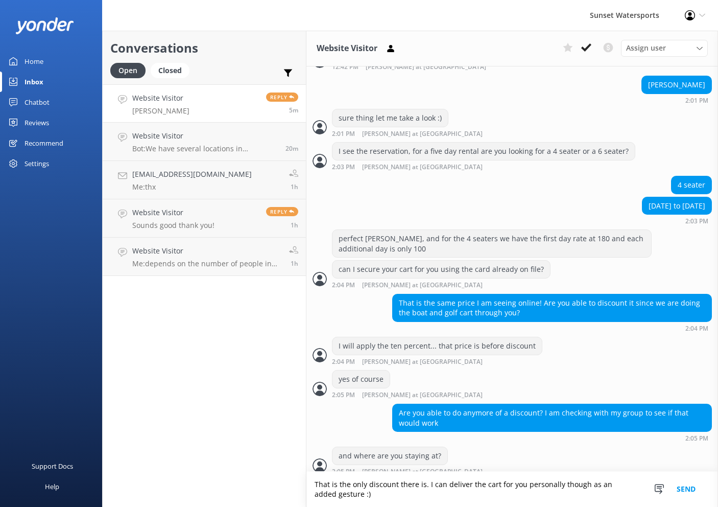
type textarea "That is the only discount there is. I can deliver the cart for you personally t…"
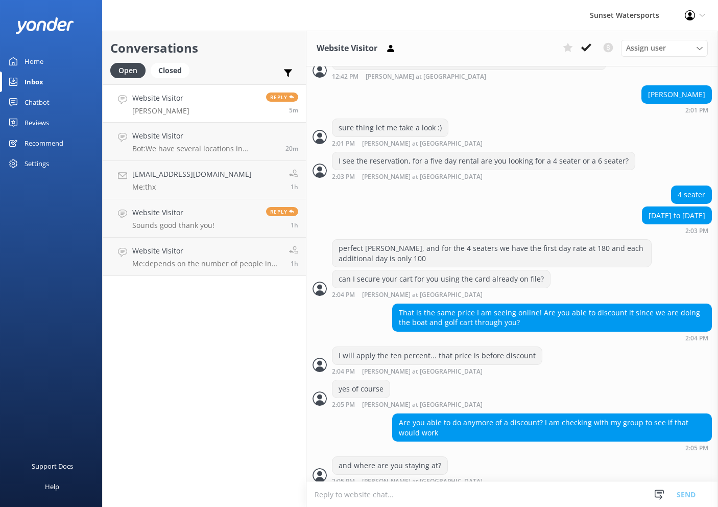
scroll to position [389, 0]
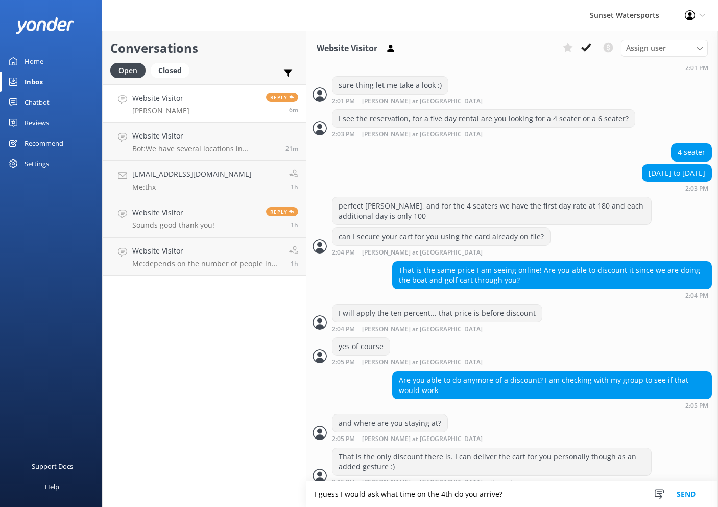
type textarea "I guess I would ask what time on the 4th do you arrive?"
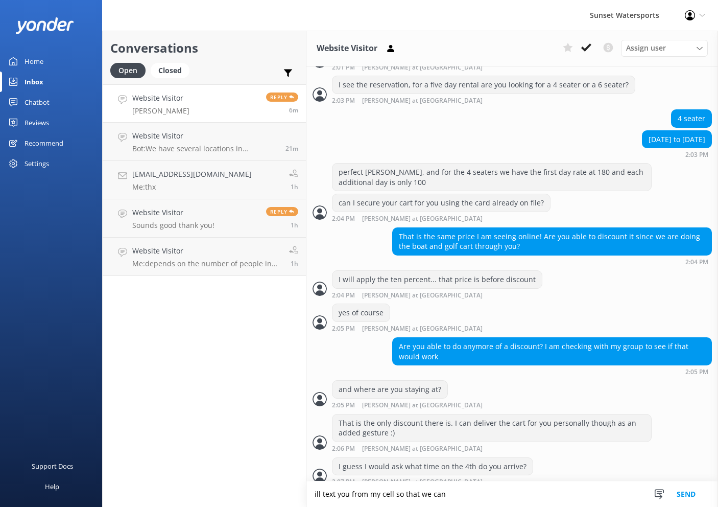
scroll to position [447, 0]
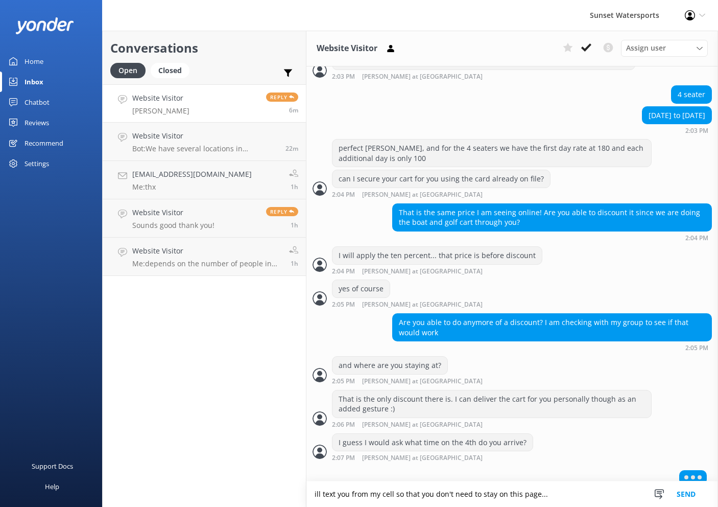
type textarea "ill text you from my cell so that you don't need to stay on this page..."
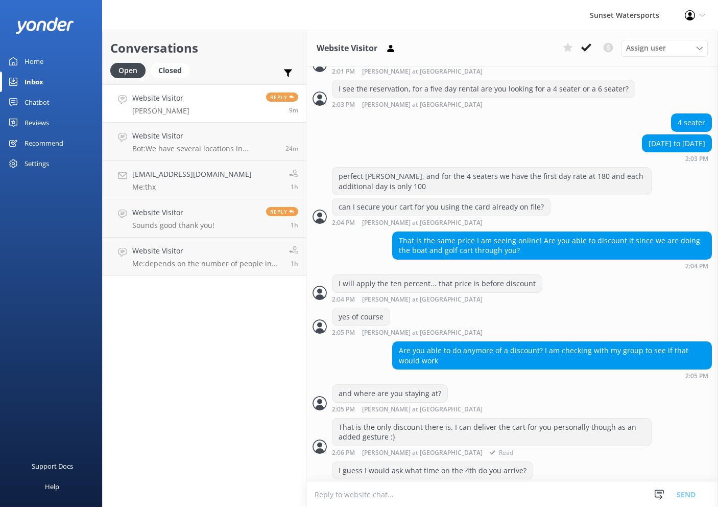
scroll to position [418, 0]
